Goal: Information Seeking & Learning: Learn about a topic

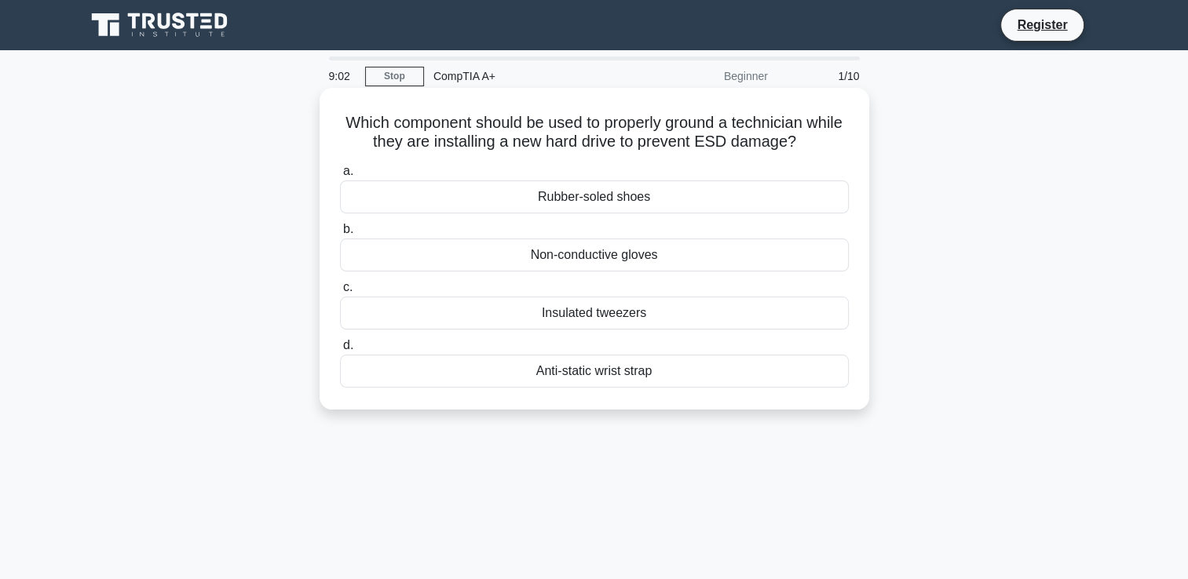
click at [650, 375] on div "Anti-static wrist strap" at bounding box center [594, 371] width 509 height 33
click at [340, 351] on input "d. Anti-static wrist strap" at bounding box center [340, 346] width 0 height 10
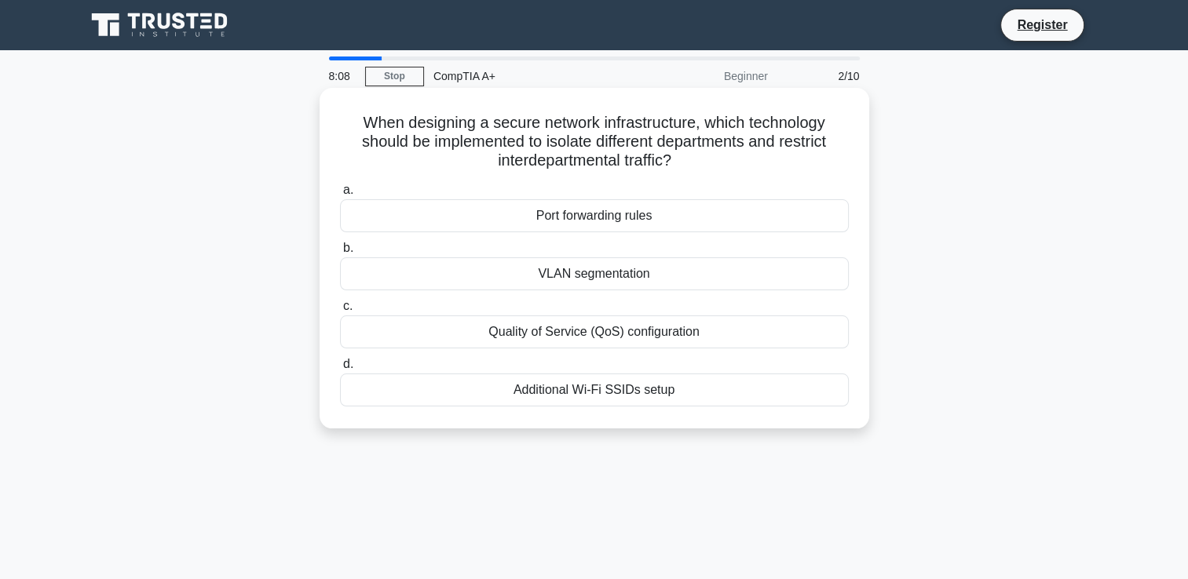
click at [617, 224] on div "Port forwarding rules" at bounding box center [594, 215] width 509 height 33
click at [340, 195] on input "a. Port forwarding rules" at bounding box center [340, 190] width 0 height 10
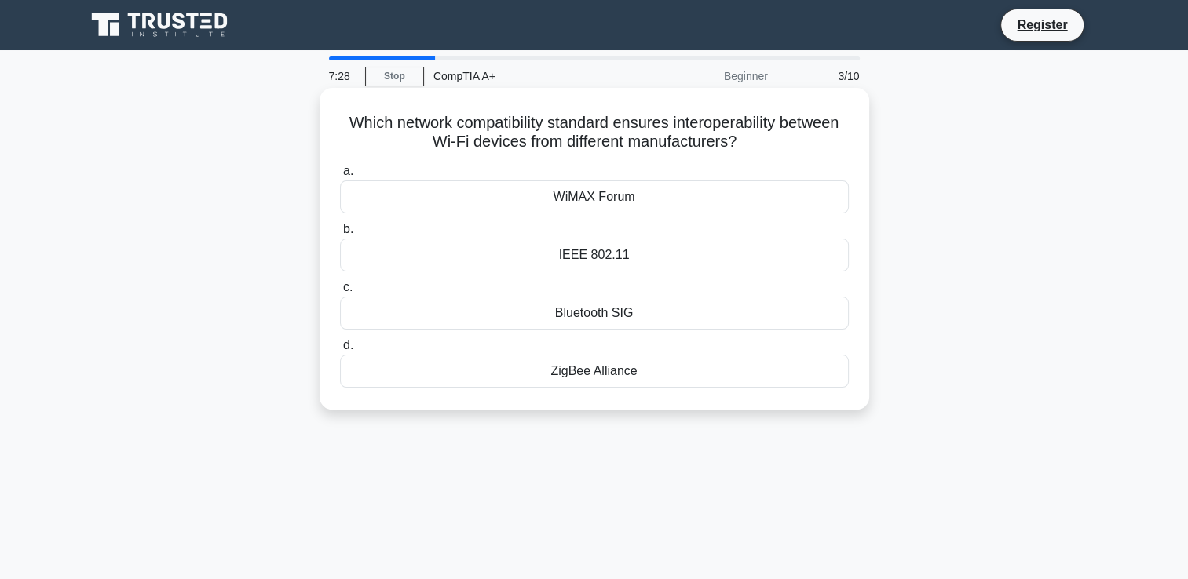
click at [597, 202] on div "WiMAX Forum" at bounding box center [594, 197] width 509 height 33
click at [340, 177] on input "a. WiMAX Forum" at bounding box center [340, 171] width 0 height 10
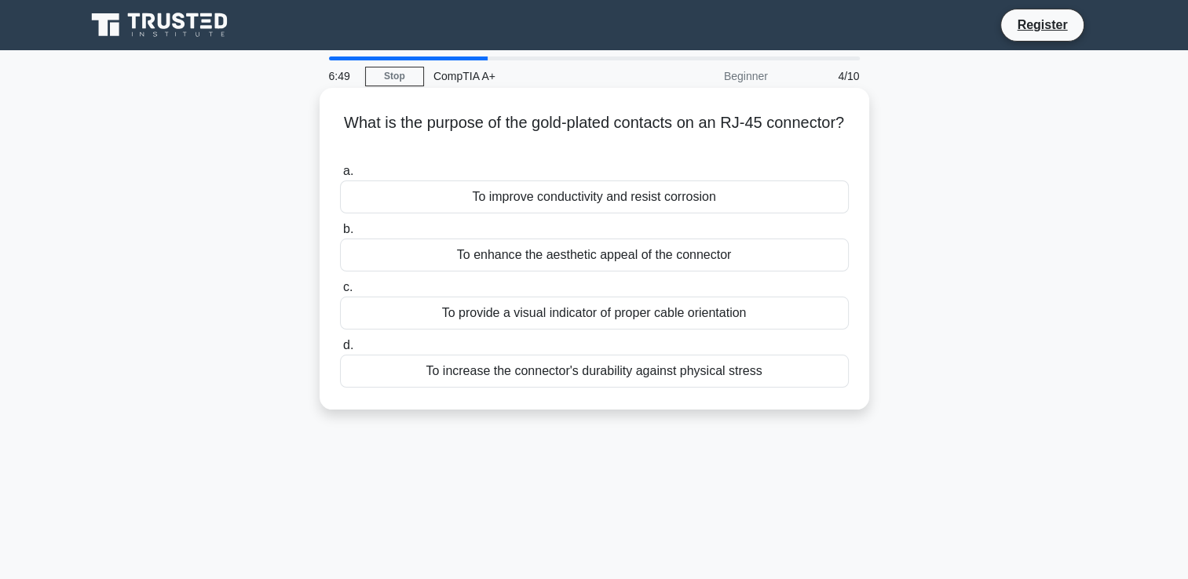
click at [622, 381] on div "To increase the connector's durability against physical stress" at bounding box center [594, 371] width 509 height 33
click at [340, 351] on input "d. To increase the connector's durability against physical stress" at bounding box center [340, 346] width 0 height 10
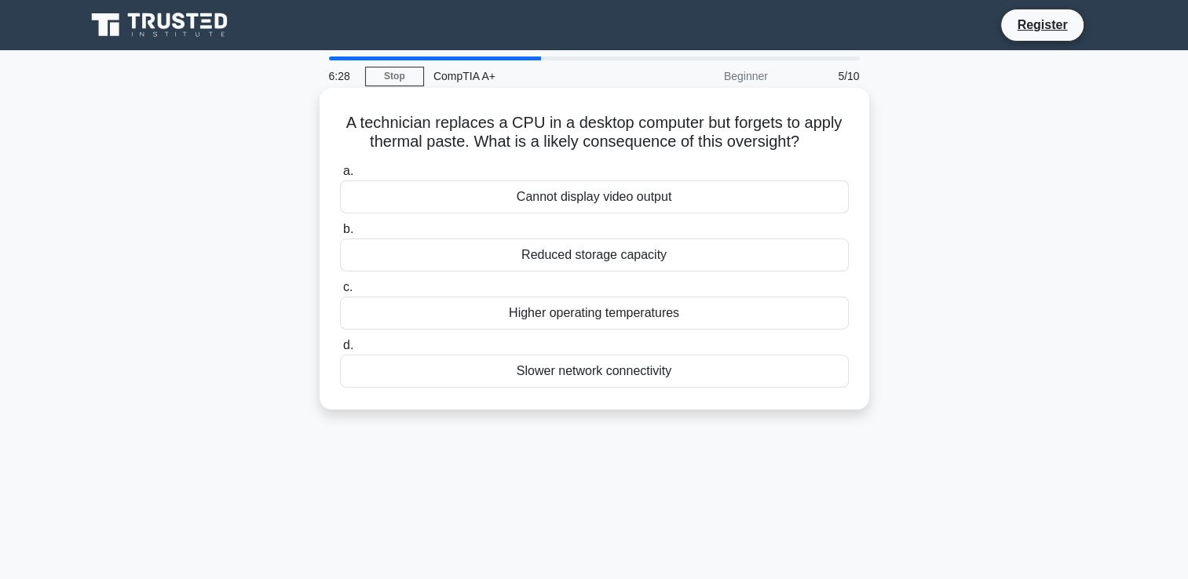
click at [662, 323] on div "Higher operating temperatures" at bounding box center [594, 313] width 509 height 33
click at [340, 293] on input "c. Higher operating temperatures" at bounding box center [340, 288] width 0 height 10
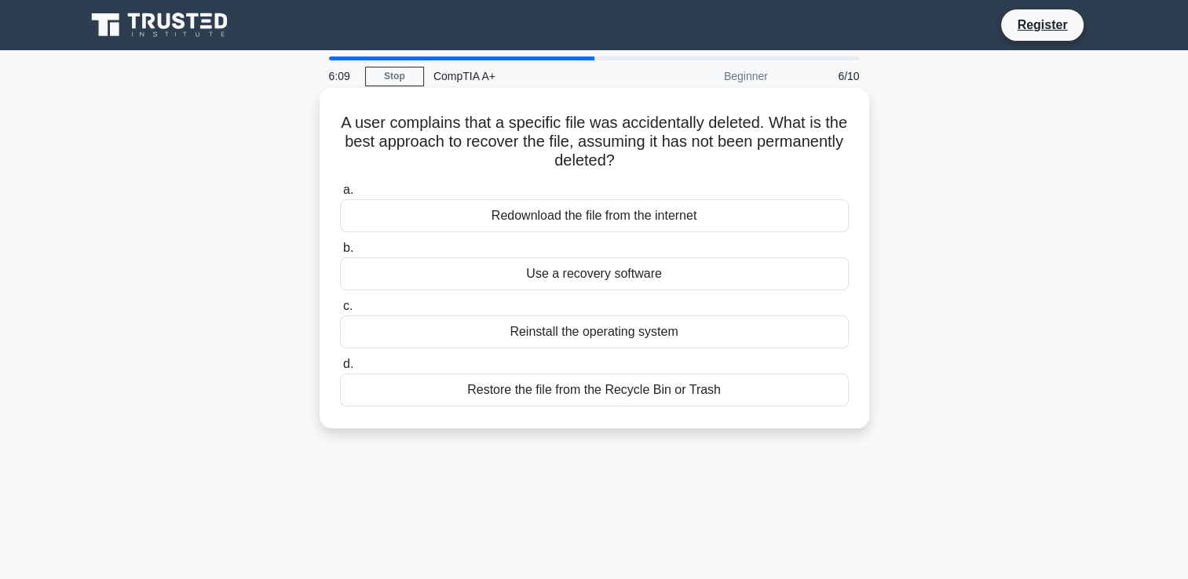
click at [561, 399] on div "Restore the file from the Recycle Bin or Trash" at bounding box center [594, 390] width 509 height 33
click at [340, 370] on input "d. Restore the file from the Recycle Bin or Trash" at bounding box center [340, 364] width 0 height 10
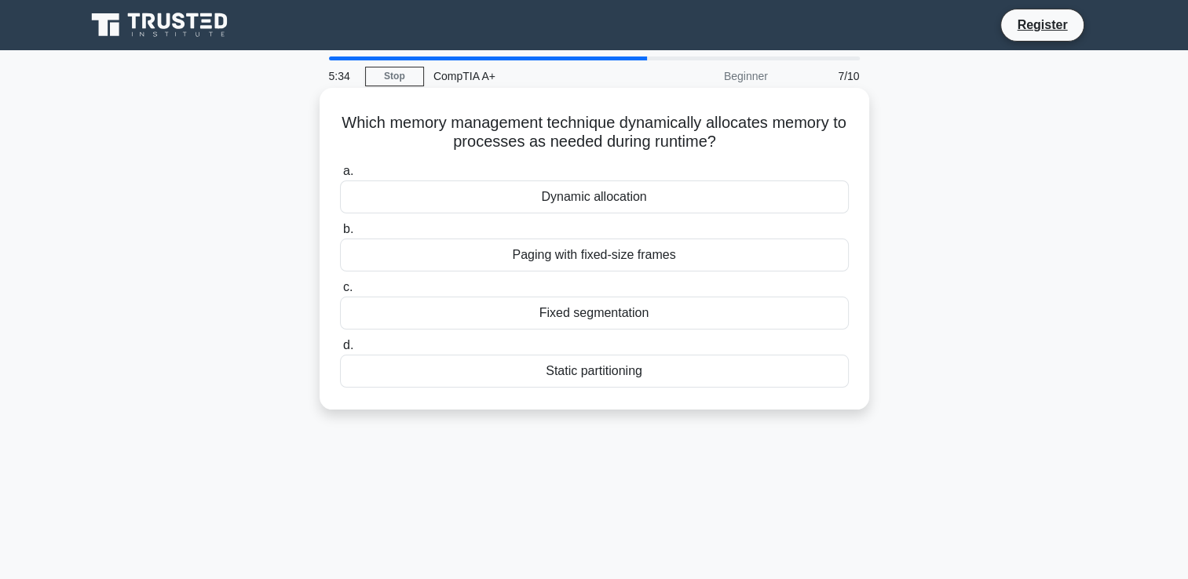
drag, startPoint x: 737, startPoint y: 146, endPoint x: 343, endPoint y: 128, distance: 394.4
click at [343, 128] on h5 "Which memory management technique dynamically allocates memory to processes as …" at bounding box center [594, 132] width 512 height 39
copy h5 "Which memory management technique dynamically allocates memory to processes as …"
click at [634, 209] on div "Dynamic allocation" at bounding box center [594, 197] width 509 height 33
click at [340, 177] on input "a. Dynamic allocation" at bounding box center [340, 171] width 0 height 10
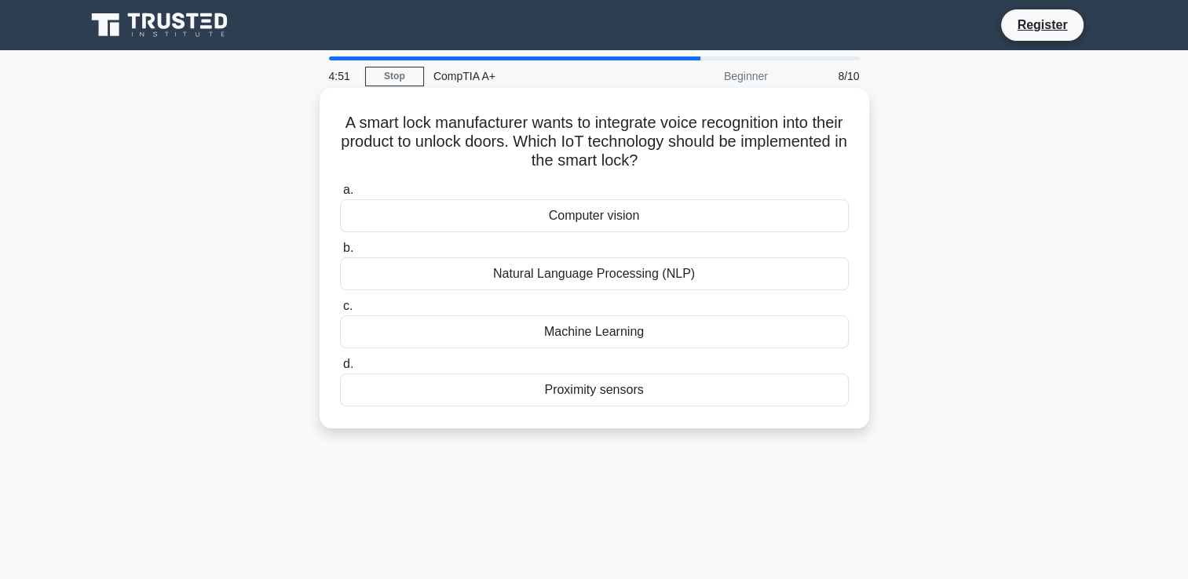
drag, startPoint x: 702, startPoint y: 162, endPoint x: 346, endPoint y: 127, distance: 357.3
click at [346, 127] on h5 "A smart lock manufacturer wants to integrate voice recognition into their produ…" at bounding box center [594, 142] width 512 height 58
copy h5 "A smart lock manufacturer wants to integrate voice recognition into their produ…"
click at [410, 169] on h5 "A smart lock manufacturer wants to integrate voice recognition into their produ…" at bounding box center [594, 142] width 512 height 58
click at [597, 286] on div "Natural Language Processing (NLP)" at bounding box center [594, 273] width 509 height 33
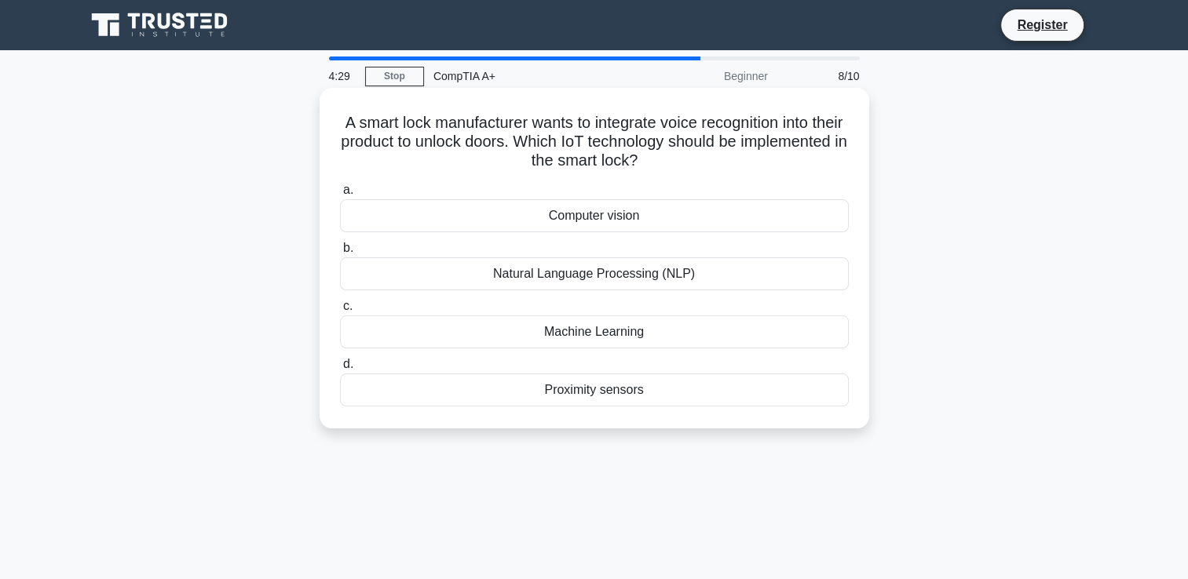
click at [340, 254] on input "b. Natural Language Processing (NLP)" at bounding box center [340, 248] width 0 height 10
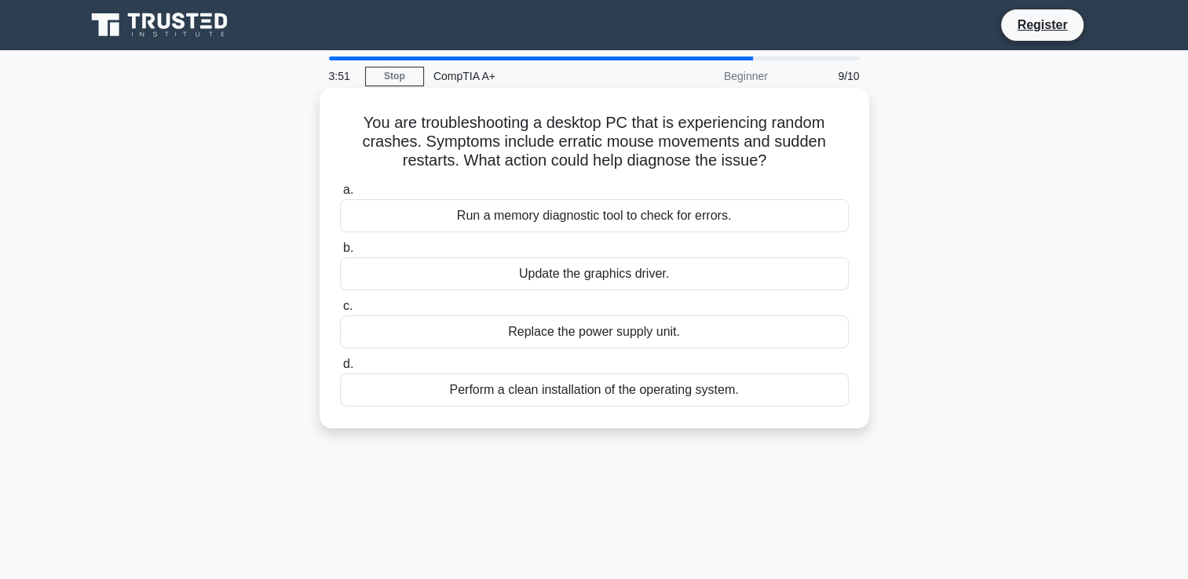
click at [575, 228] on div "Run a memory diagnostic tool to check for errors." at bounding box center [594, 215] width 509 height 33
click at [340, 195] on input "a. Run a memory diagnostic tool to check for errors." at bounding box center [340, 190] width 0 height 10
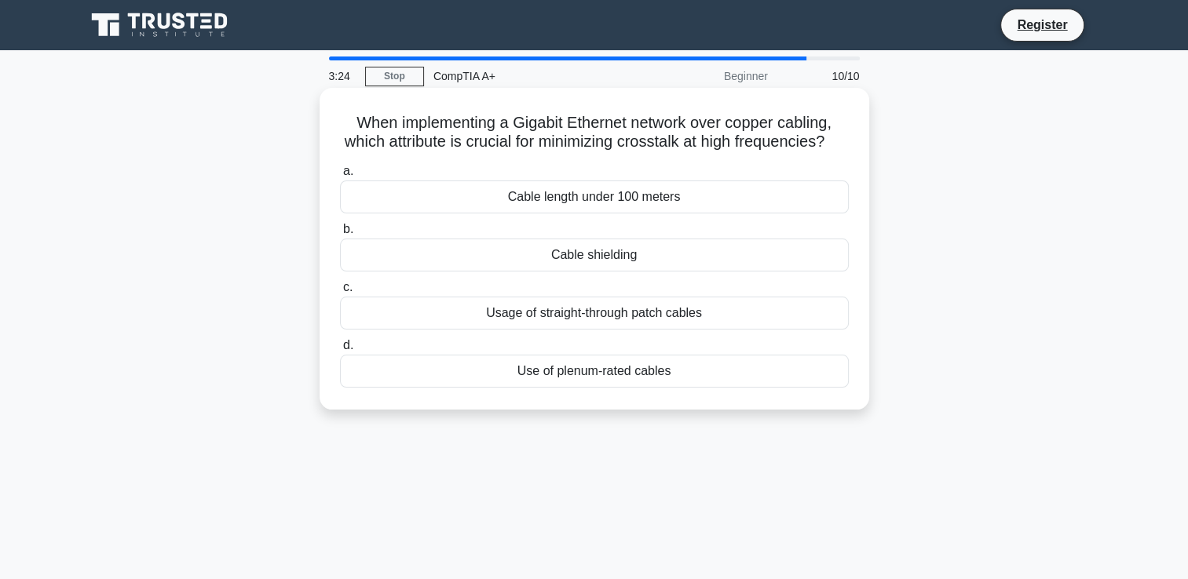
click at [615, 209] on div "Cable length under 100 meters" at bounding box center [594, 197] width 509 height 33
click at [340, 177] on input "a. Cable length under 100 meters" at bounding box center [340, 171] width 0 height 10
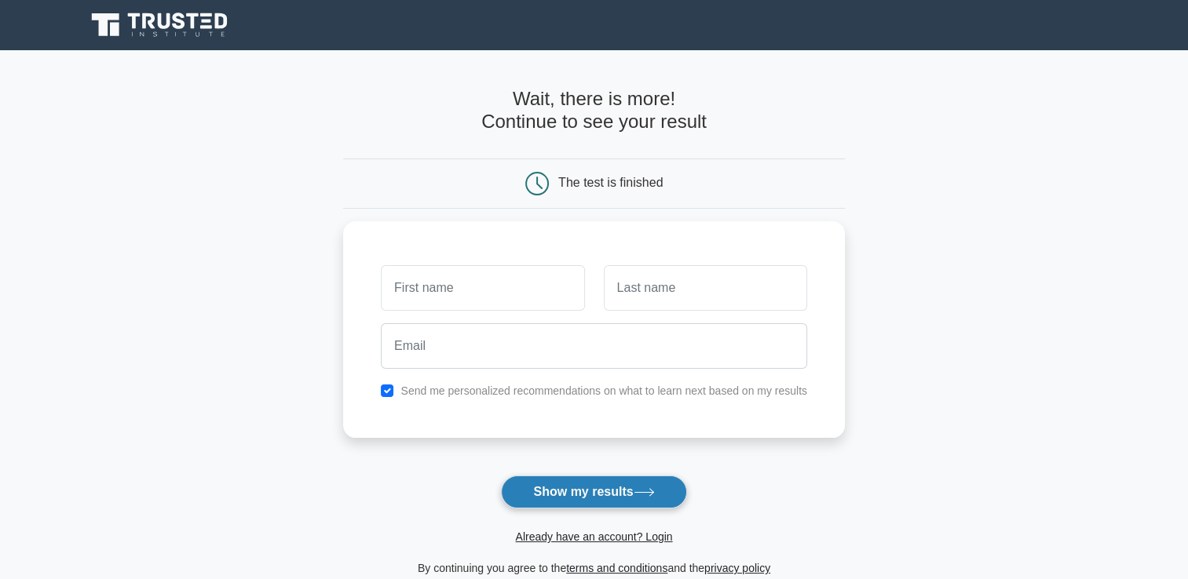
click at [597, 487] on button "Show my results" at bounding box center [593, 492] width 185 height 33
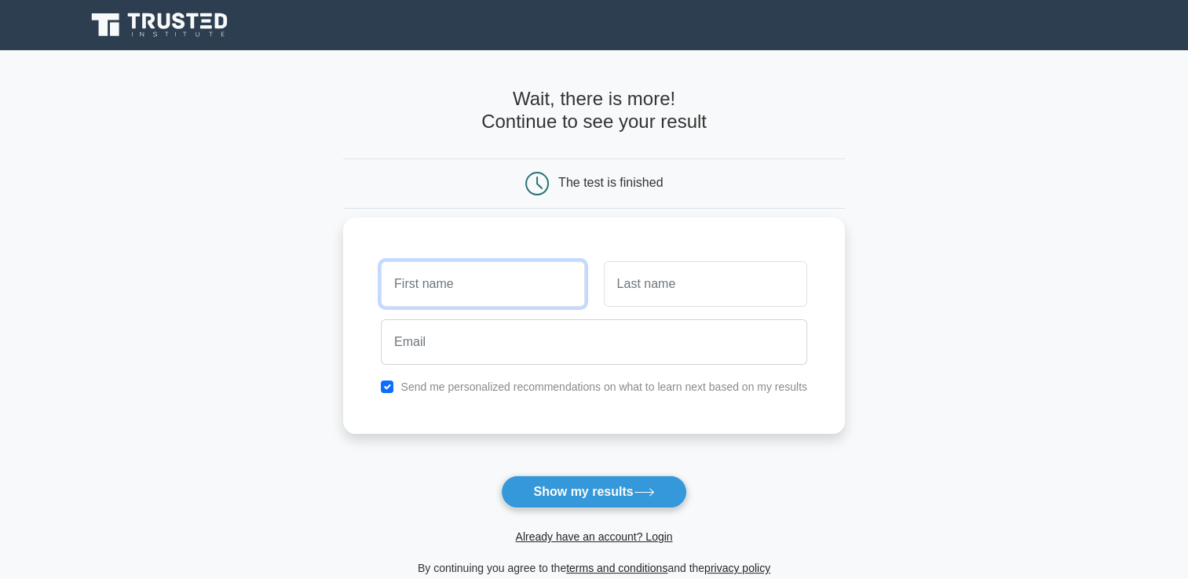
click at [473, 277] on input "text" at bounding box center [482, 284] width 203 height 46
type input "[PERSON_NAME]"
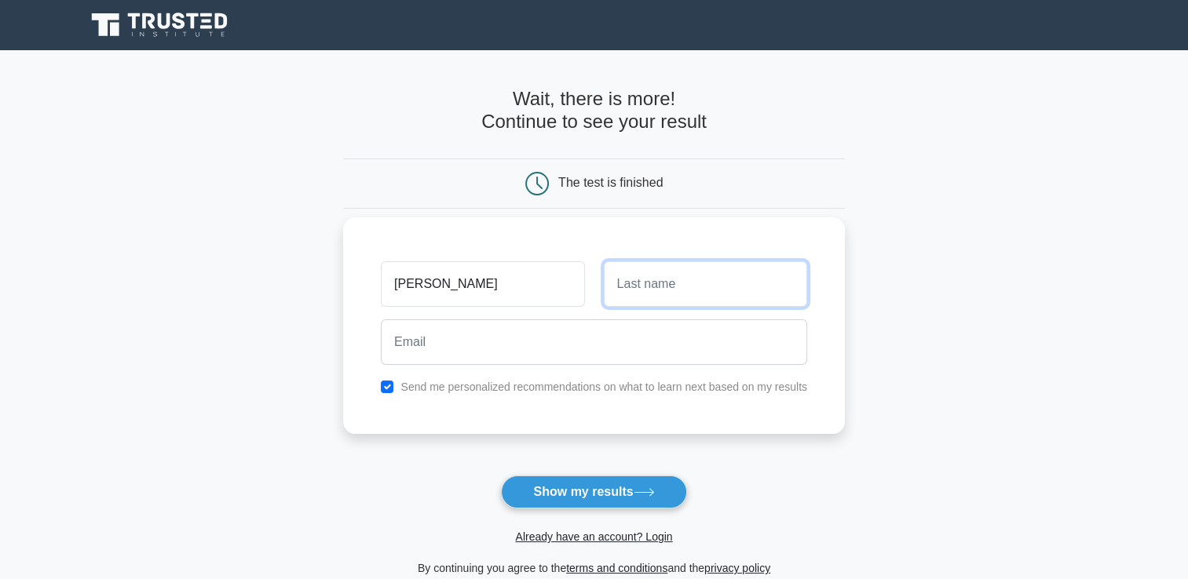
type input "ali"
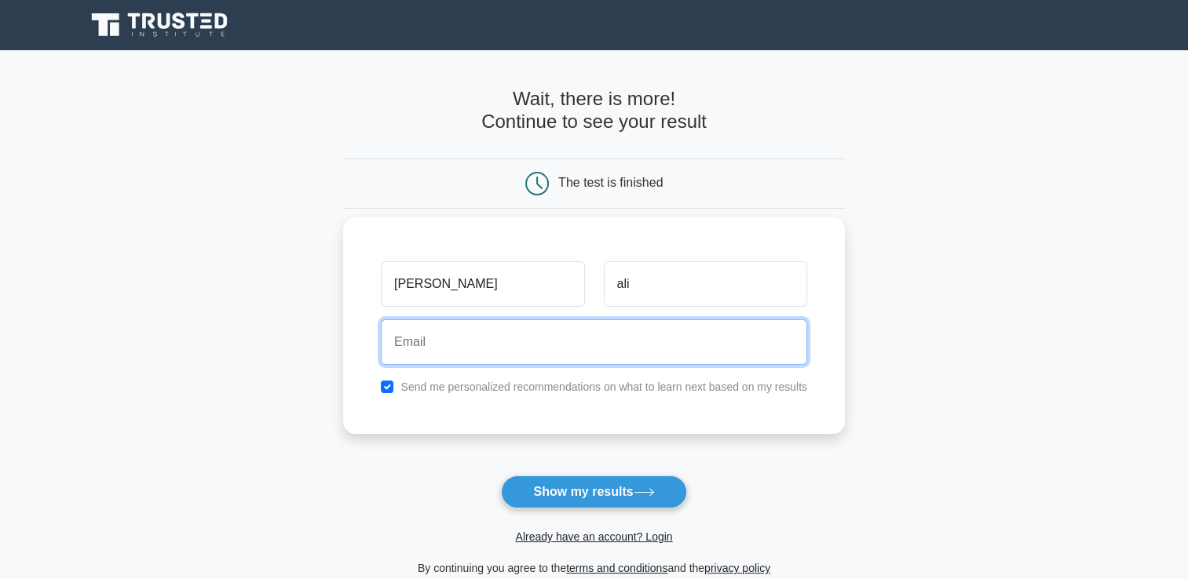
type input "[EMAIL_ADDRESS][DOMAIN_NAME]"
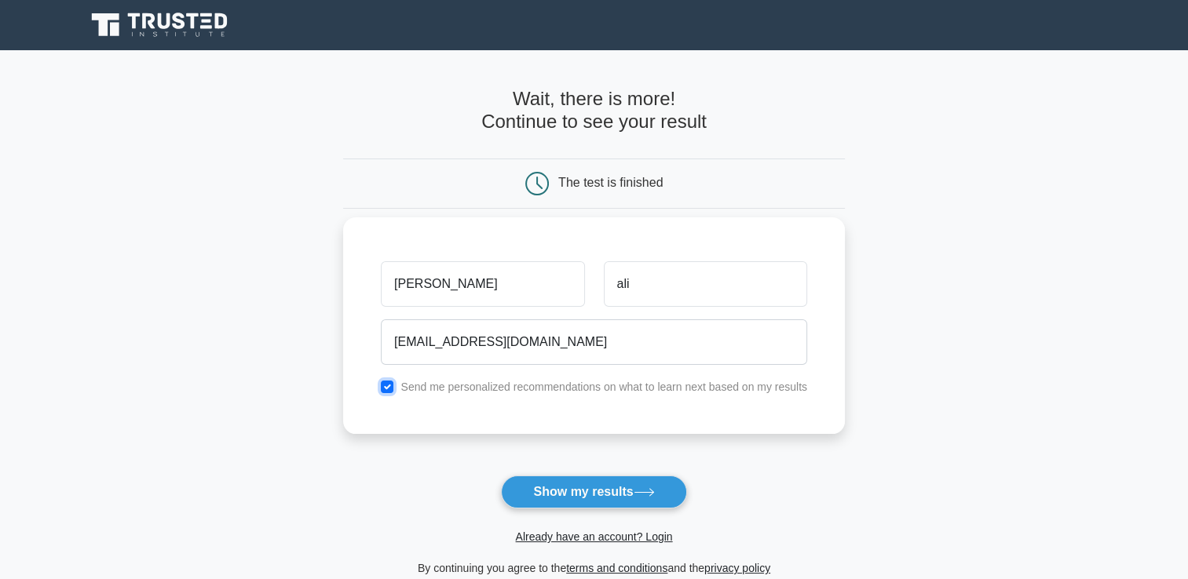
click at [389, 390] on input "checkbox" at bounding box center [387, 387] width 13 height 13
checkbox input "false"
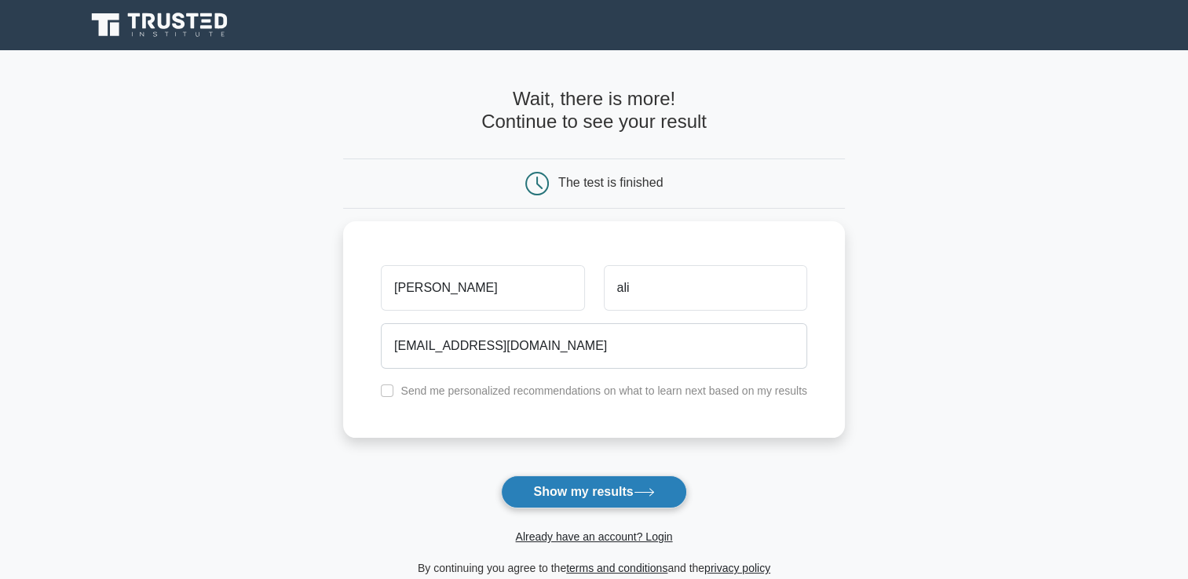
click at [581, 491] on button "Show my results" at bounding box center [593, 492] width 185 height 33
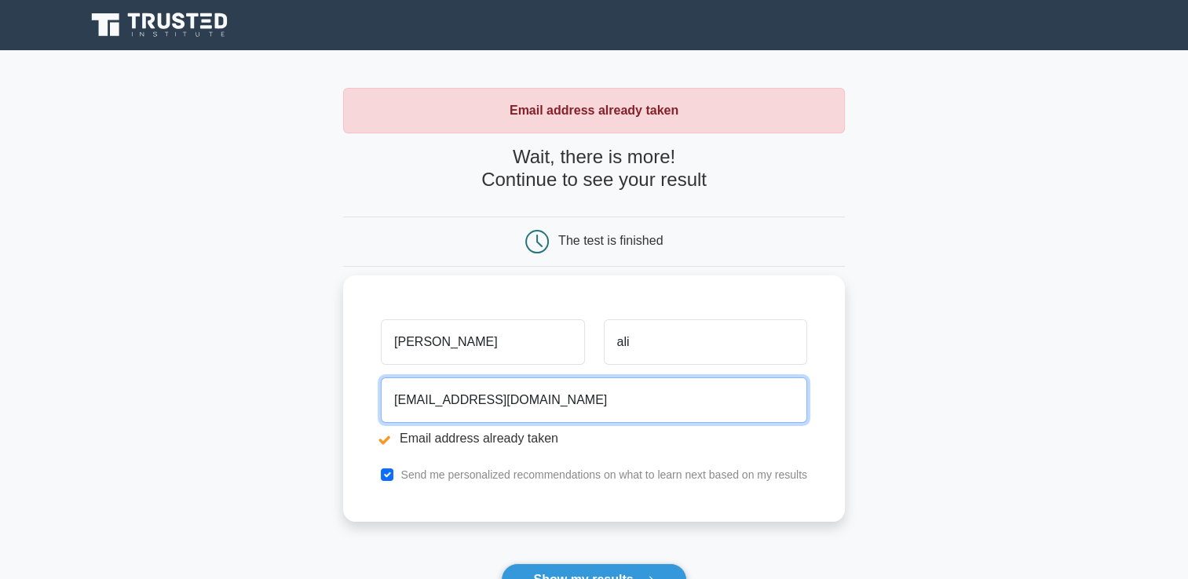
drag, startPoint x: 509, startPoint y: 397, endPoint x: 388, endPoint y: 410, distance: 122.3
click at [388, 410] on input "[EMAIL_ADDRESS][DOMAIN_NAME]" at bounding box center [594, 401] width 426 height 46
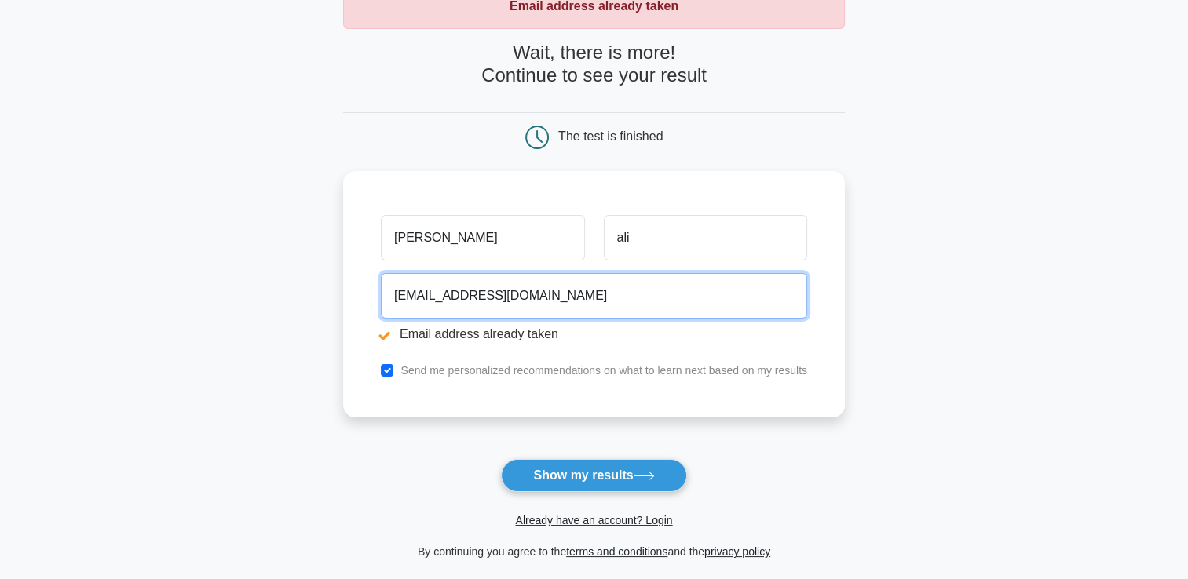
type input "[EMAIL_ADDRESS][DOMAIN_NAME]"
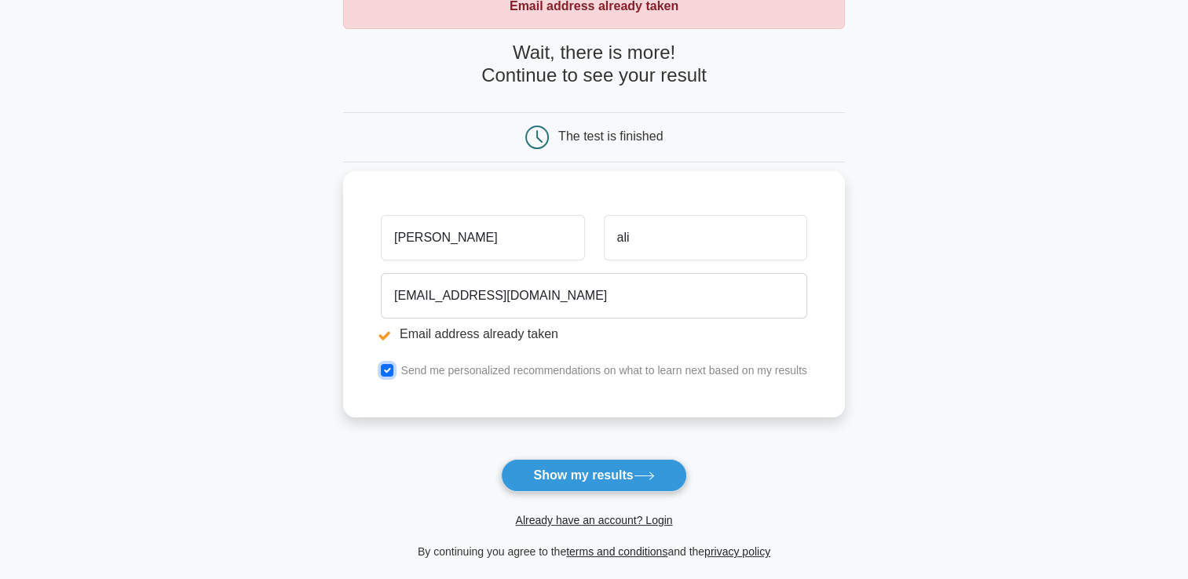
click at [389, 371] on input "checkbox" at bounding box center [387, 370] width 13 height 13
checkbox input "false"
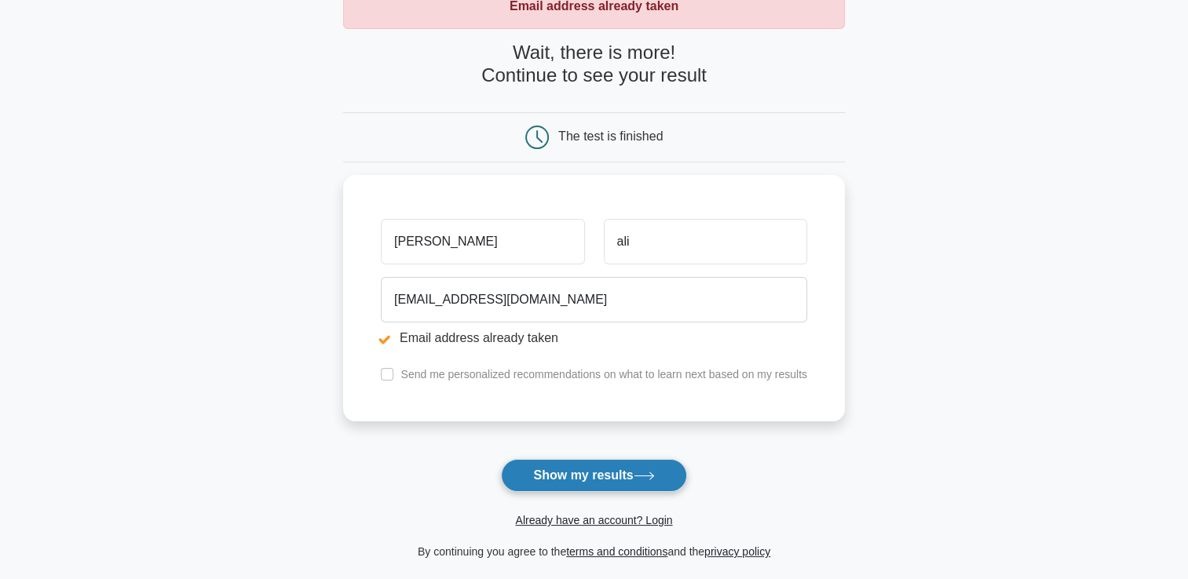
click at [604, 480] on button "Show my results" at bounding box center [593, 475] width 185 height 33
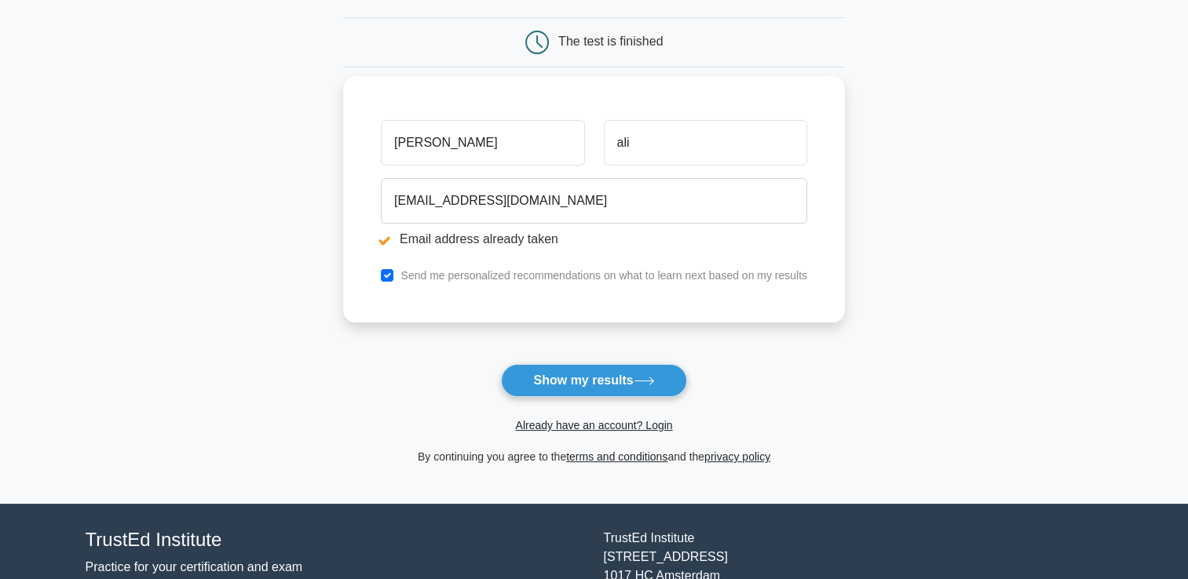
scroll to position [209, 0]
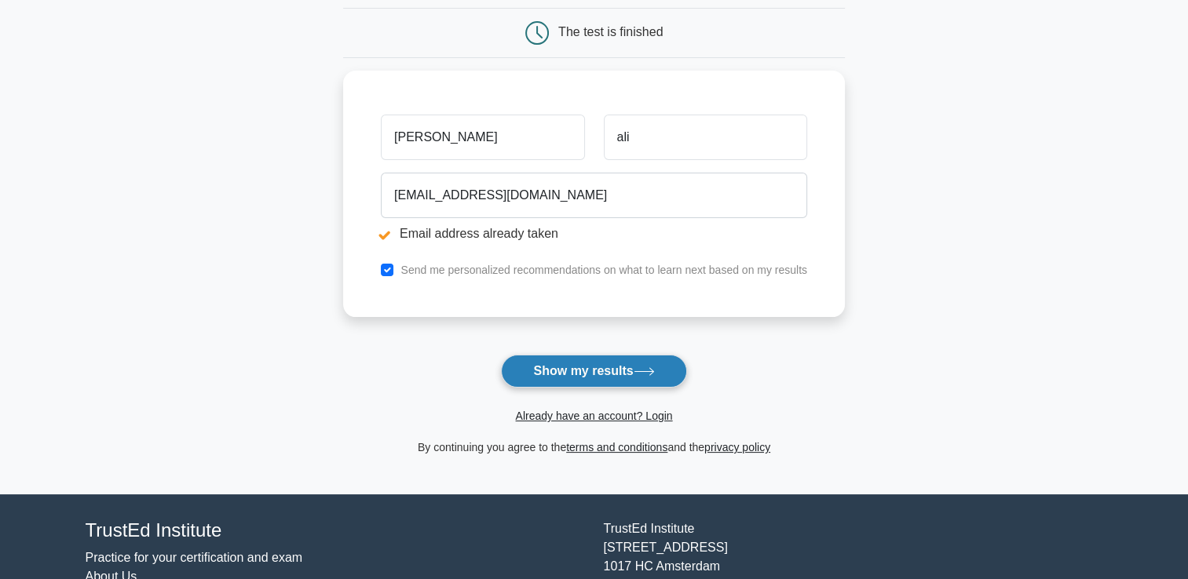
click at [587, 374] on button "Show my results" at bounding box center [593, 371] width 185 height 33
